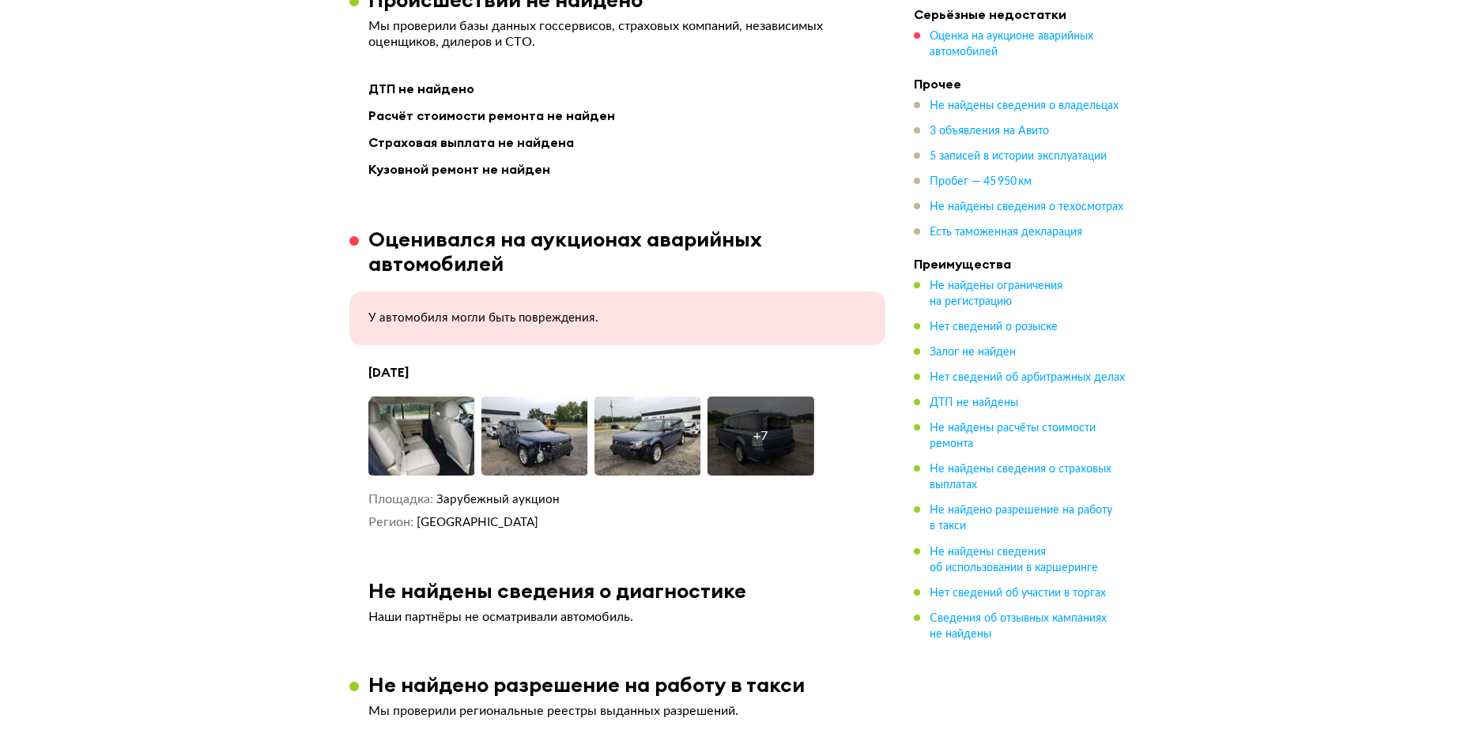
scroll to position [1739, 0]
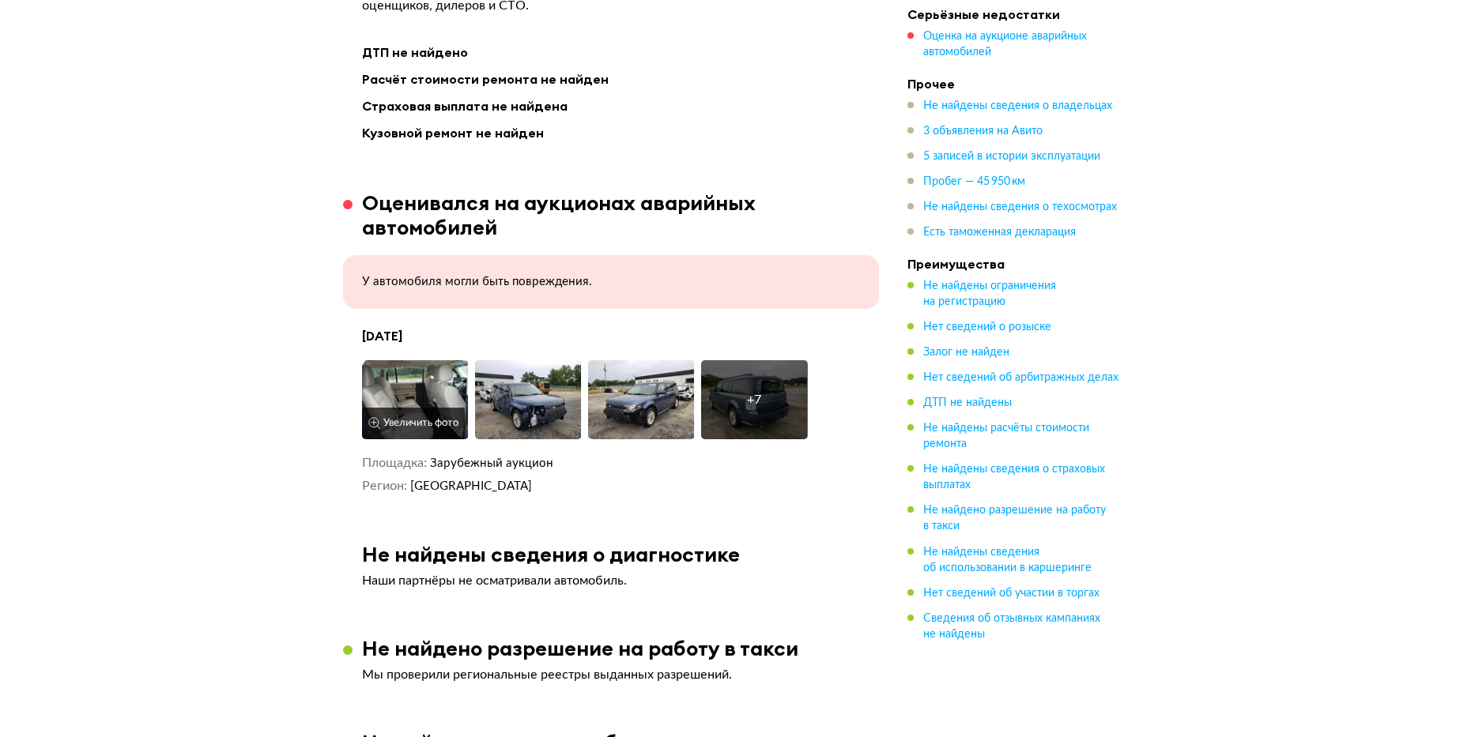
click at [433, 362] on img at bounding box center [415, 399] width 107 height 79
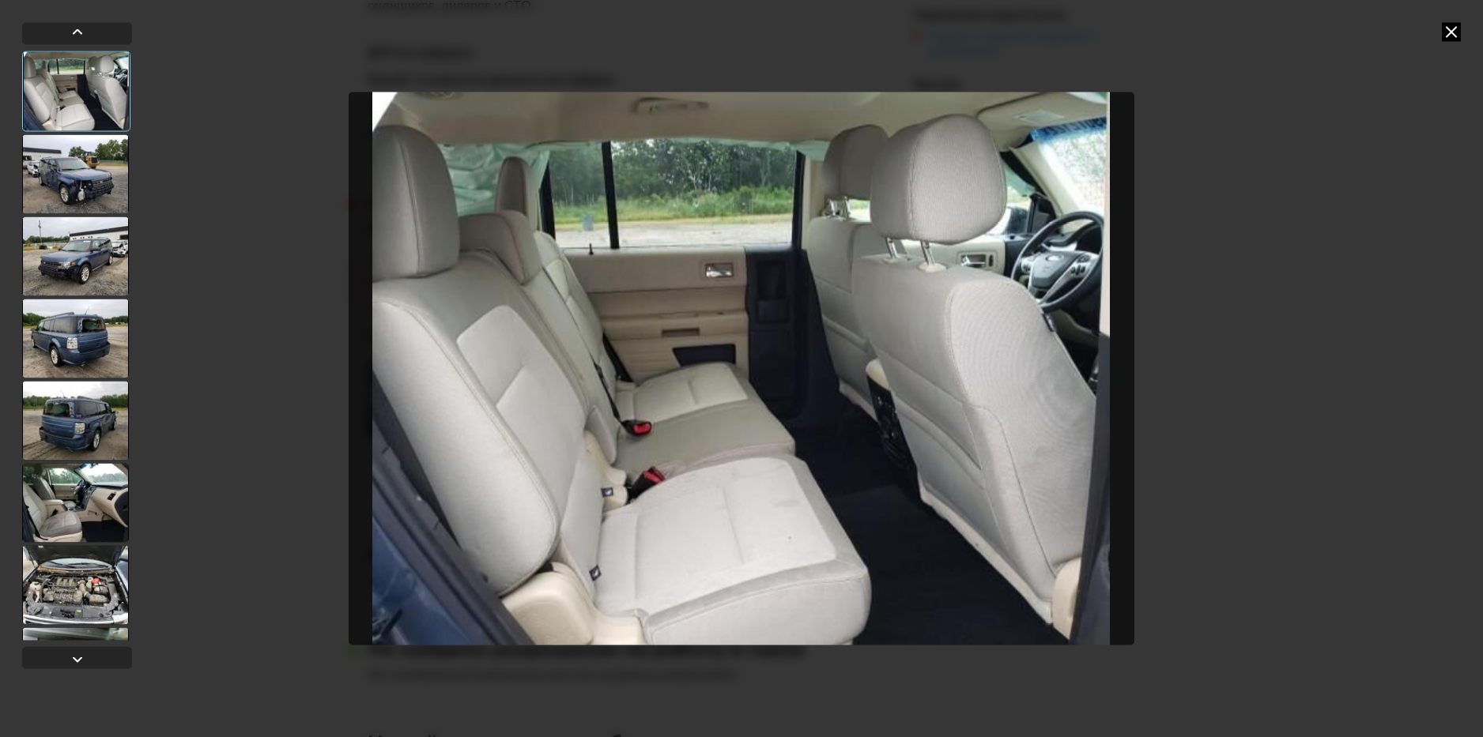
drag, startPoint x: 85, startPoint y: 187, endPoint x: 85, endPoint y: 194, distance: 7.9
click at [85, 193] on div at bounding box center [75, 173] width 107 height 79
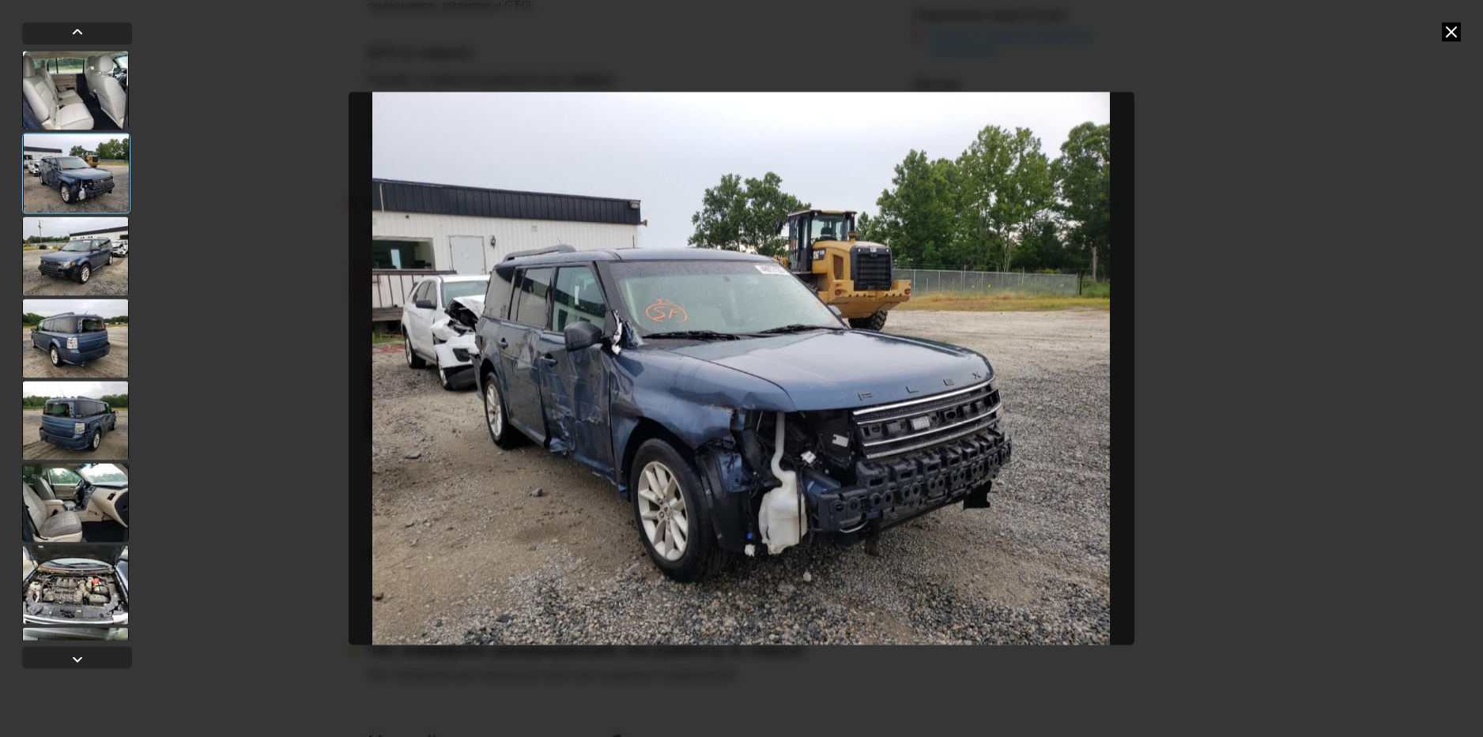
click at [89, 255] on div at bounding box center [75, 256] width 107 height 79
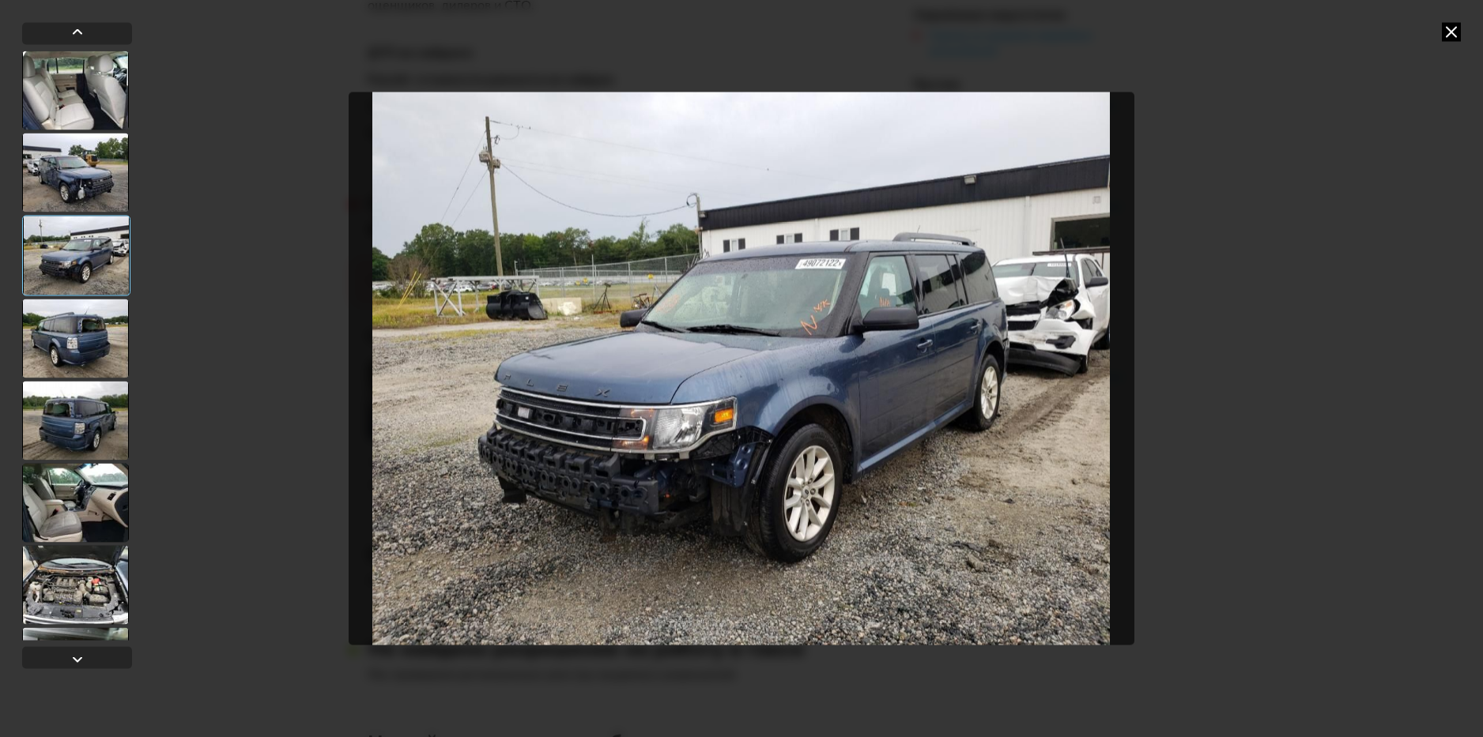
click at [84, 324] on div at bounding box center [75, 338] width 107 height 79
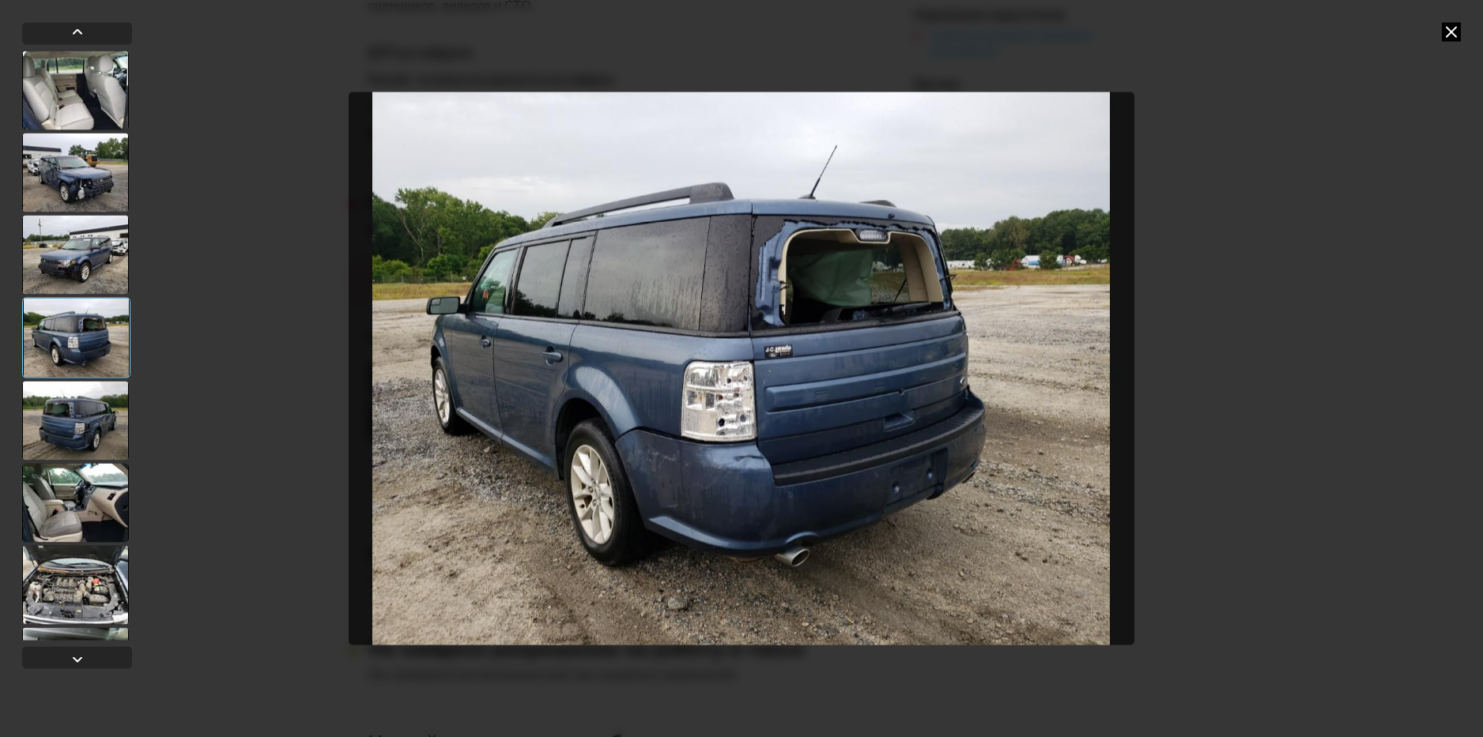
click at [82, 417] on div at bounding box center [75, 420] width 107 height 79
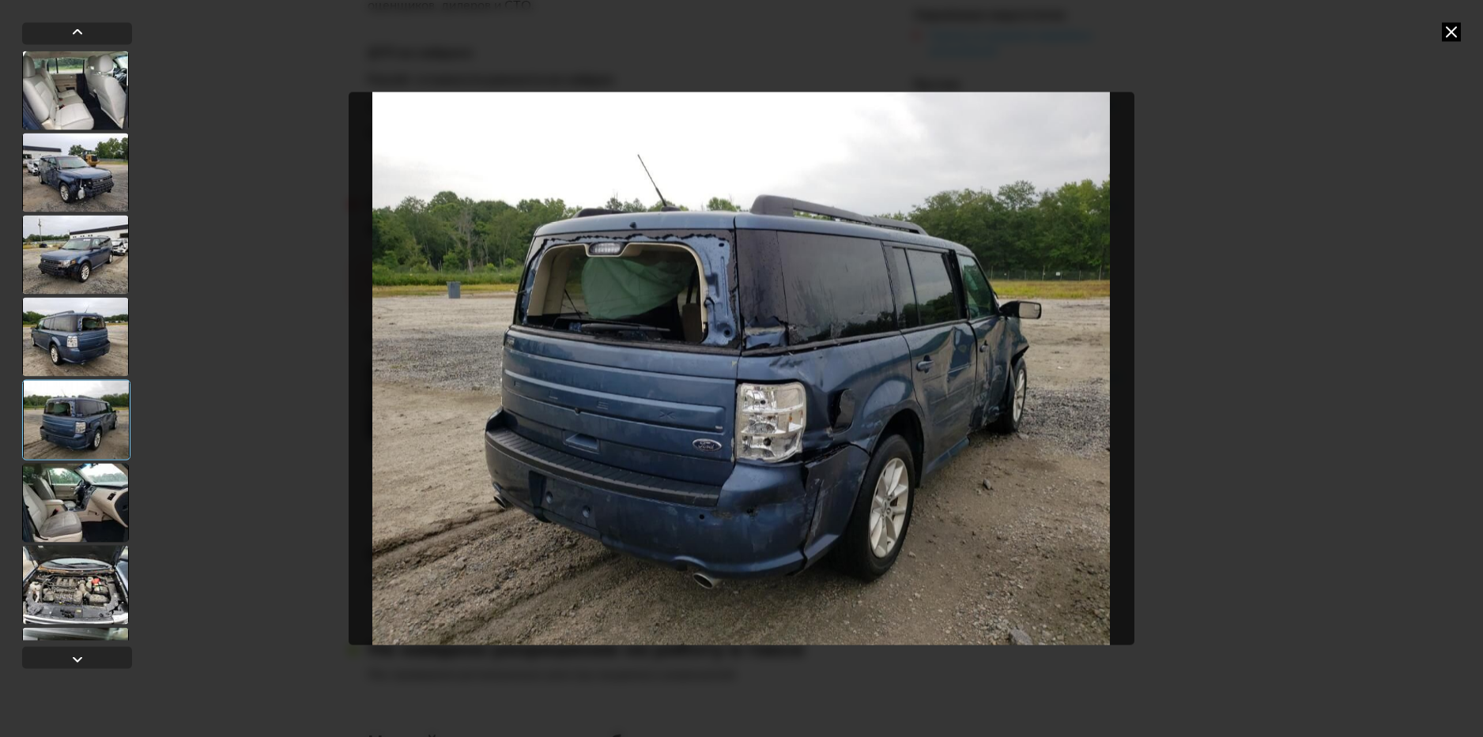
click at [85, 491] on div at bounding box center [75, 502] width 107 height 79
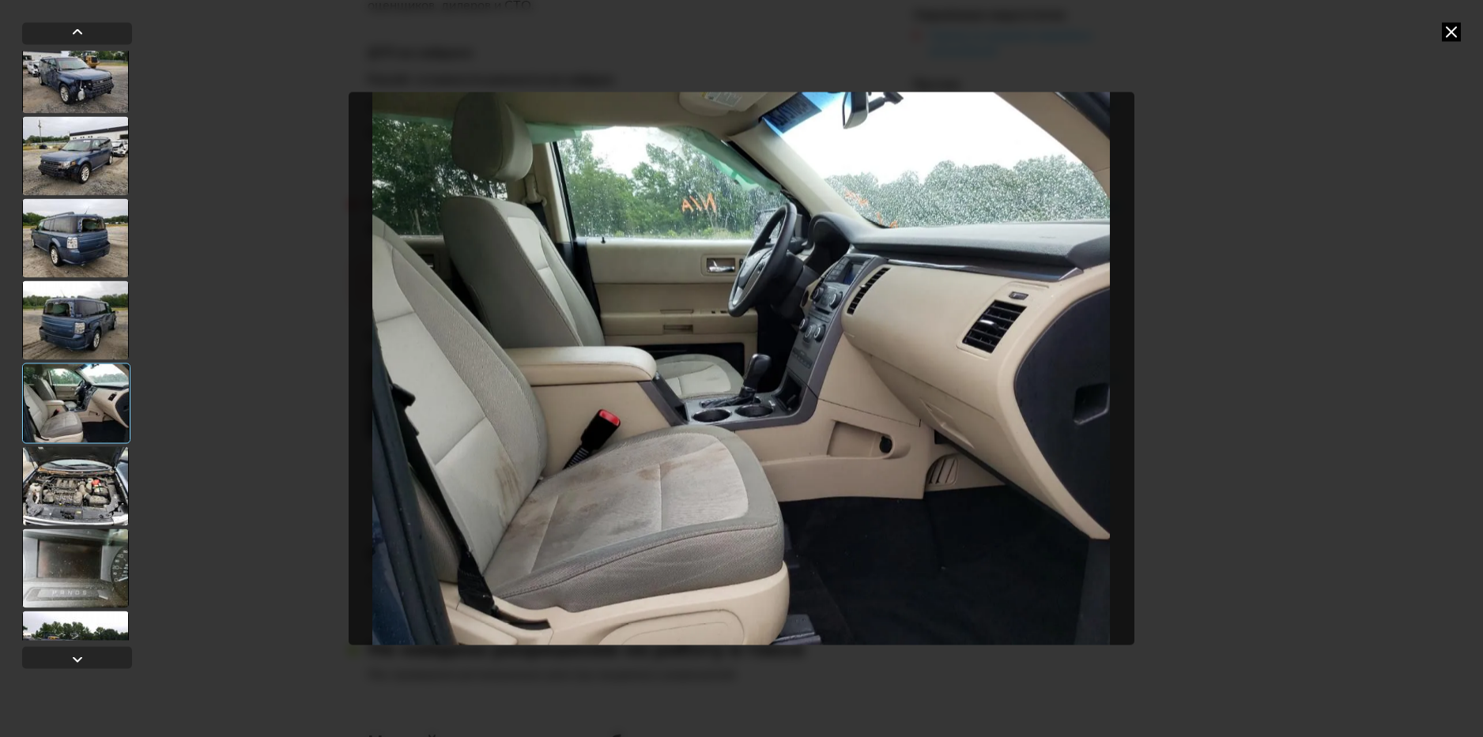
scroll to position [158, 0]
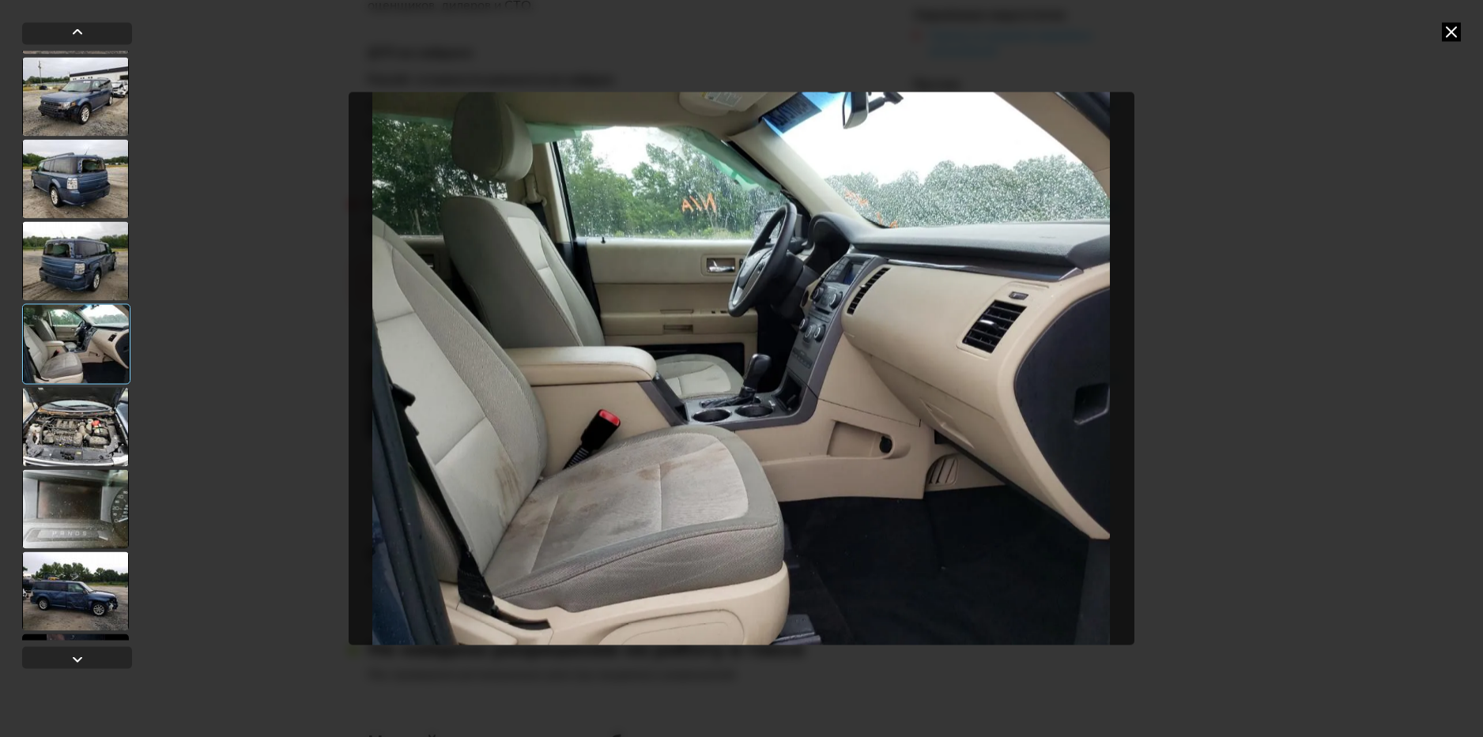
click at [92, 453] on div at bounding box center [75, 426] width 107 height 79
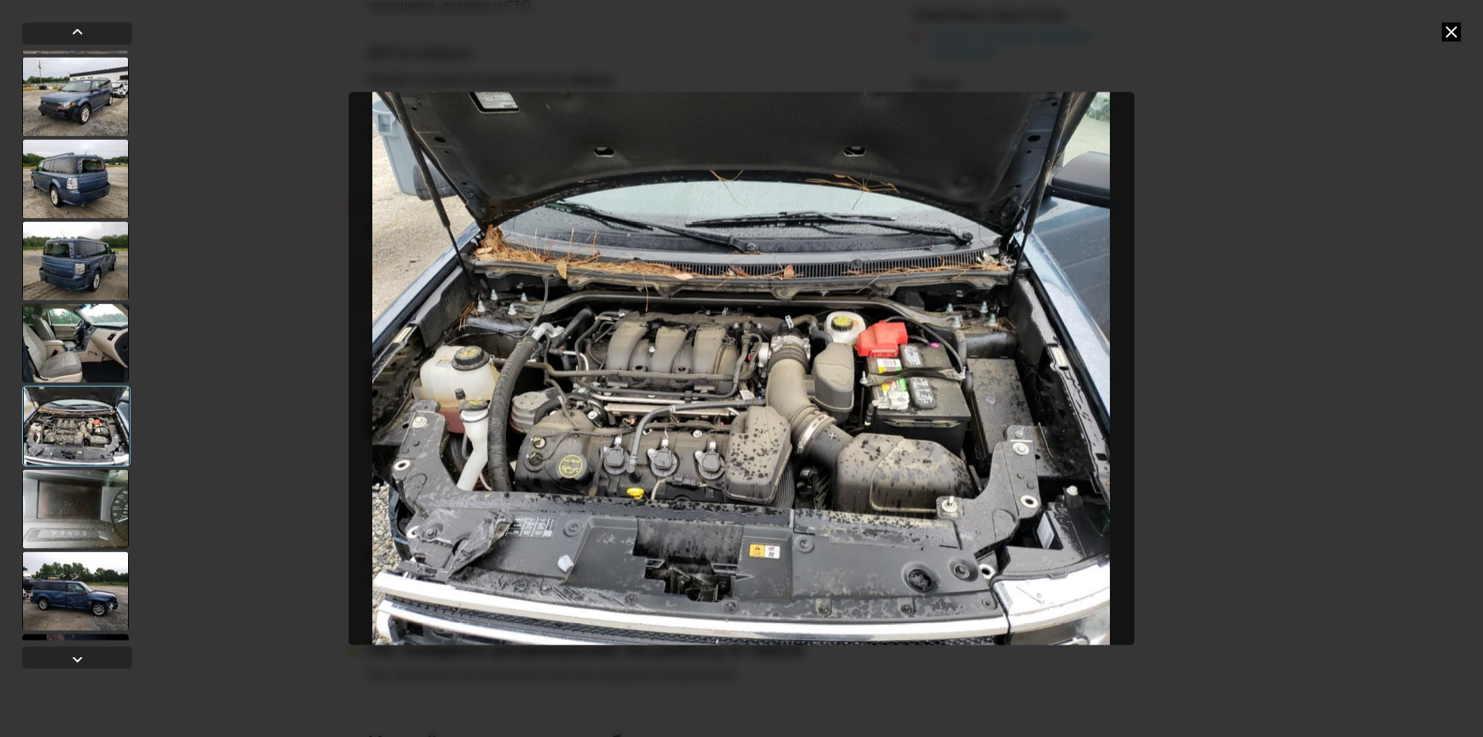
click at [97, 495] on div at bounding box center [75, 508] width 107 height 79
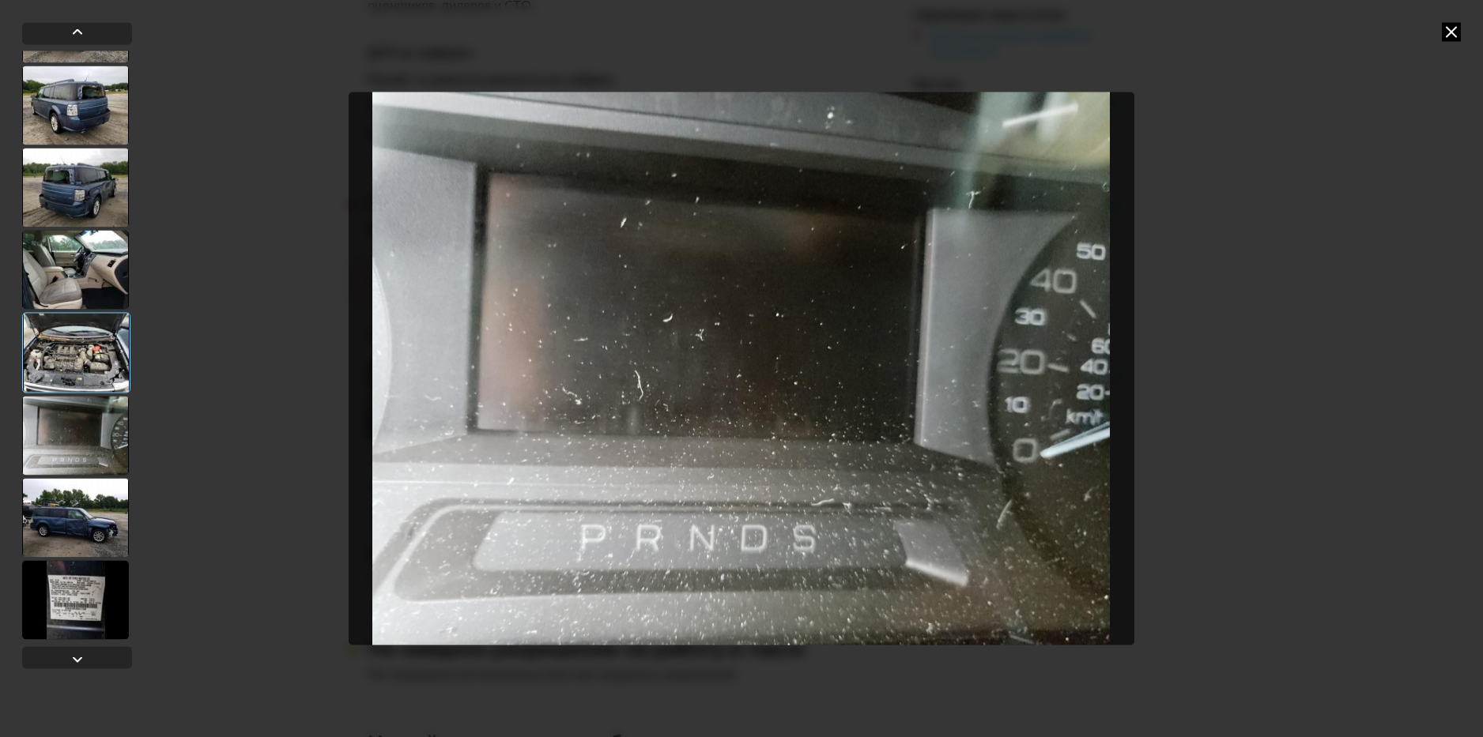
scroll to position [234, 0]
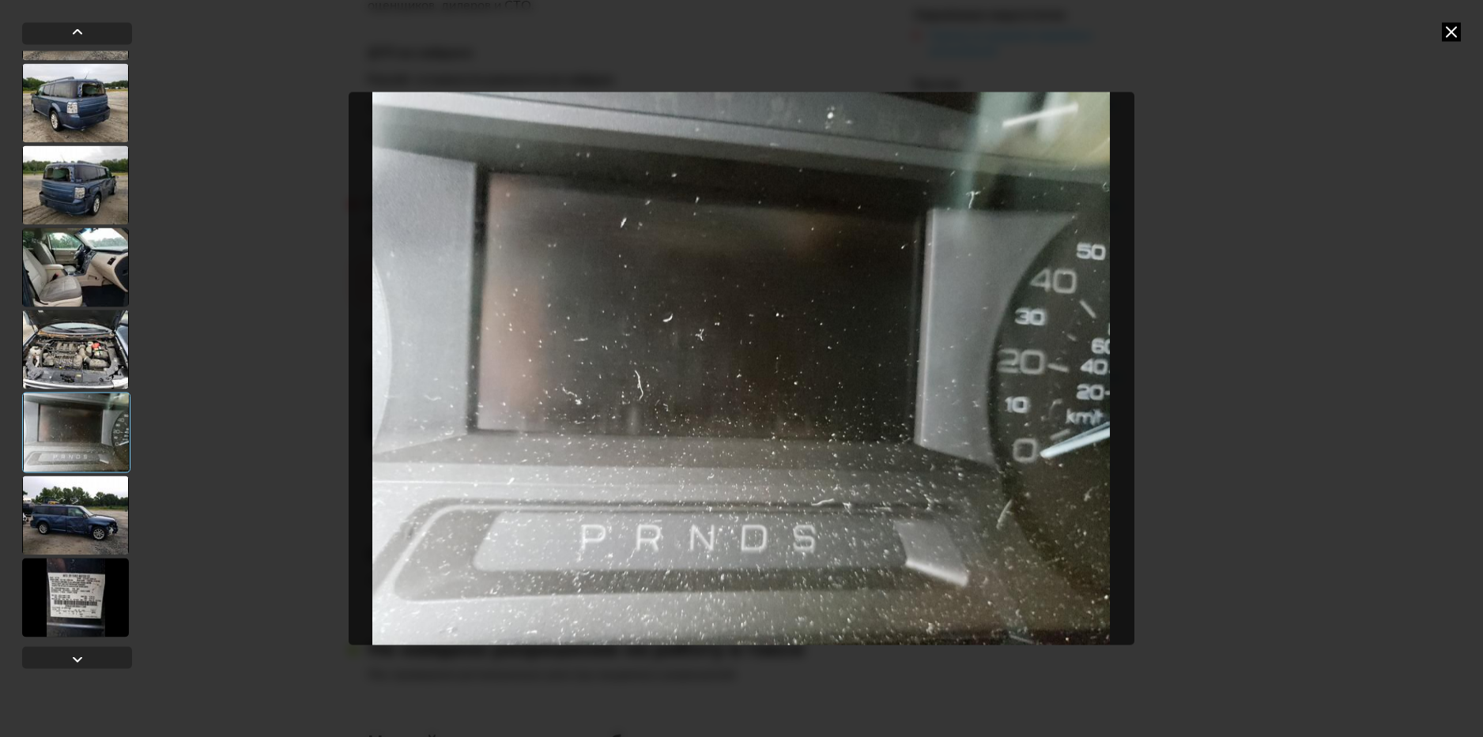
click at [96, 509] on div at bounding box center [75, 515] width 107 height 79
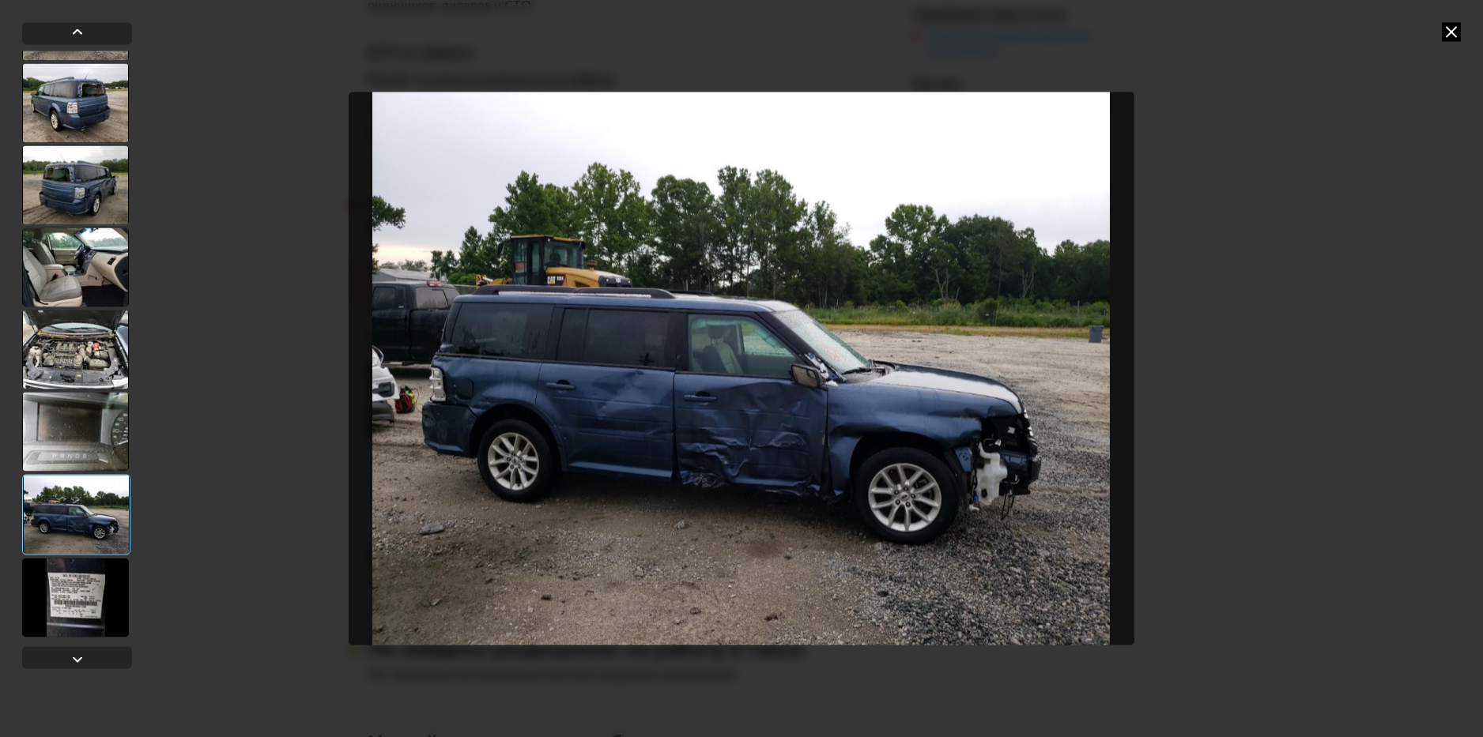
click at [78, 597] on div at bounding box center [75, 597] width 107 height 79
